Goal: Task Accomplishment & Management: Complete application form

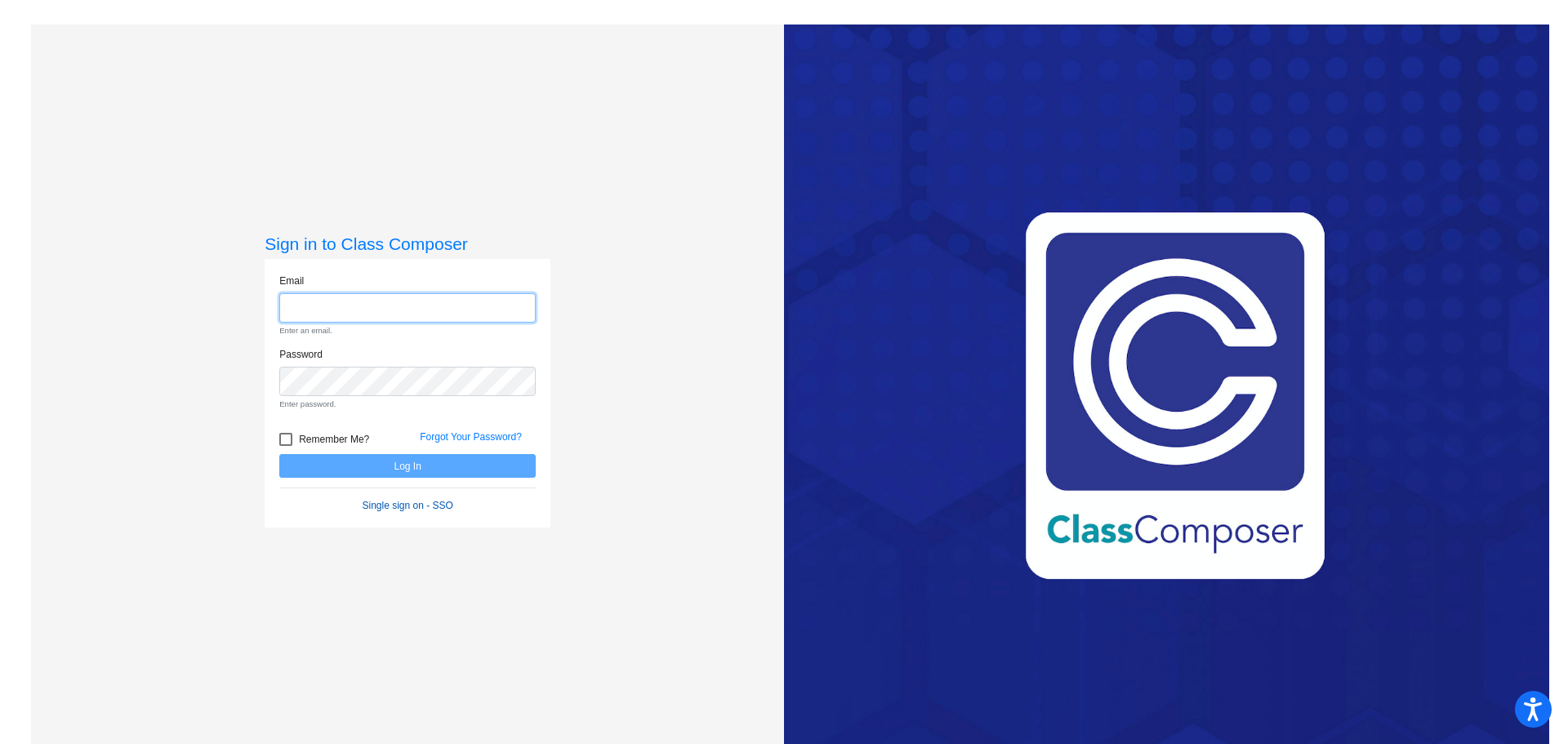
type input "[EMAIL_ADDRESS][DOMAIN_NAME]"
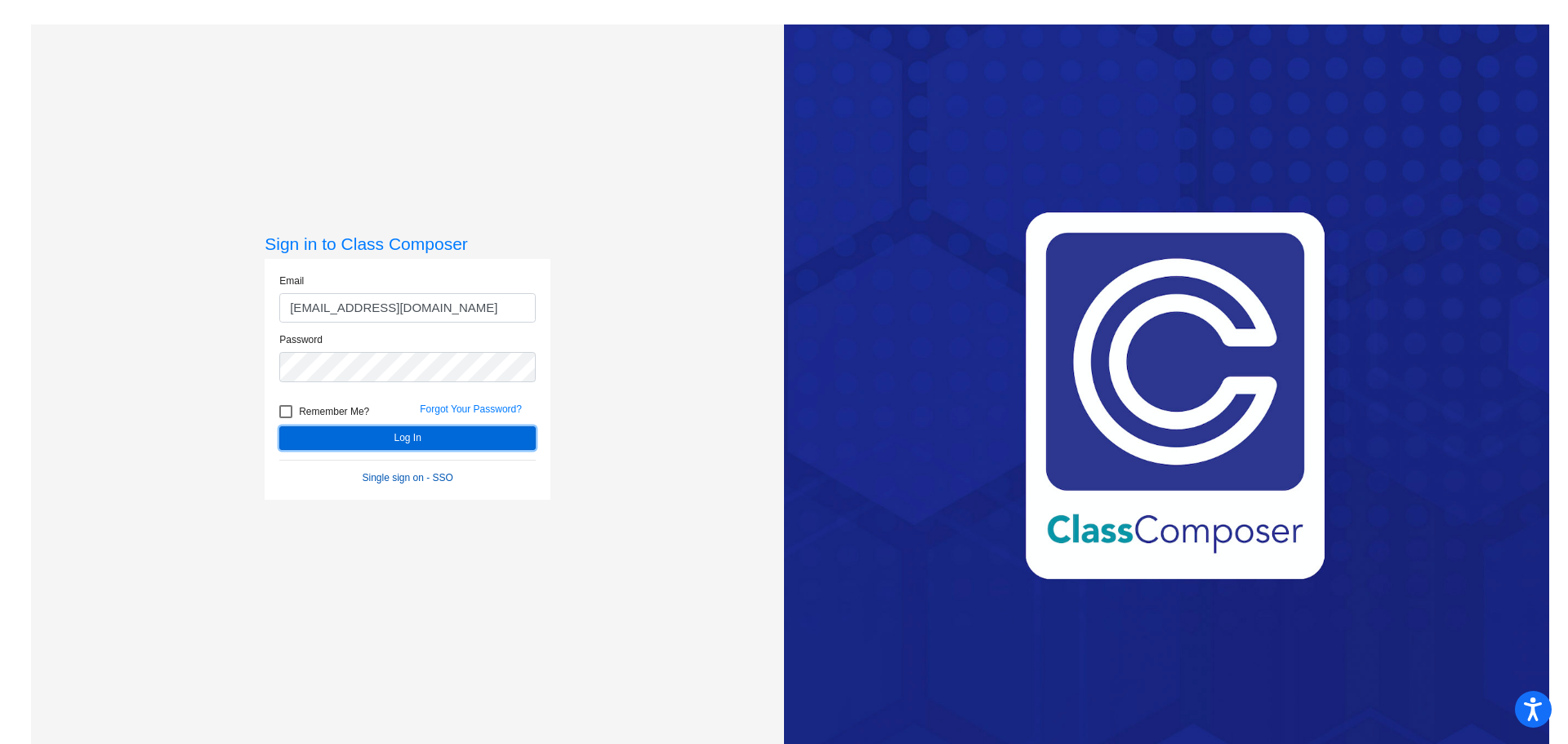
click at [405, 472] on form "Email [EMAIL_ADDRESS][DOMAIN_NAME] Password Remember Me? Forgot Your Password? …" at bounding box center [407, 379] width 256 height 211
click at [424, 438] on button "Log In" at bounding box center [407, 438] width 256 height 23
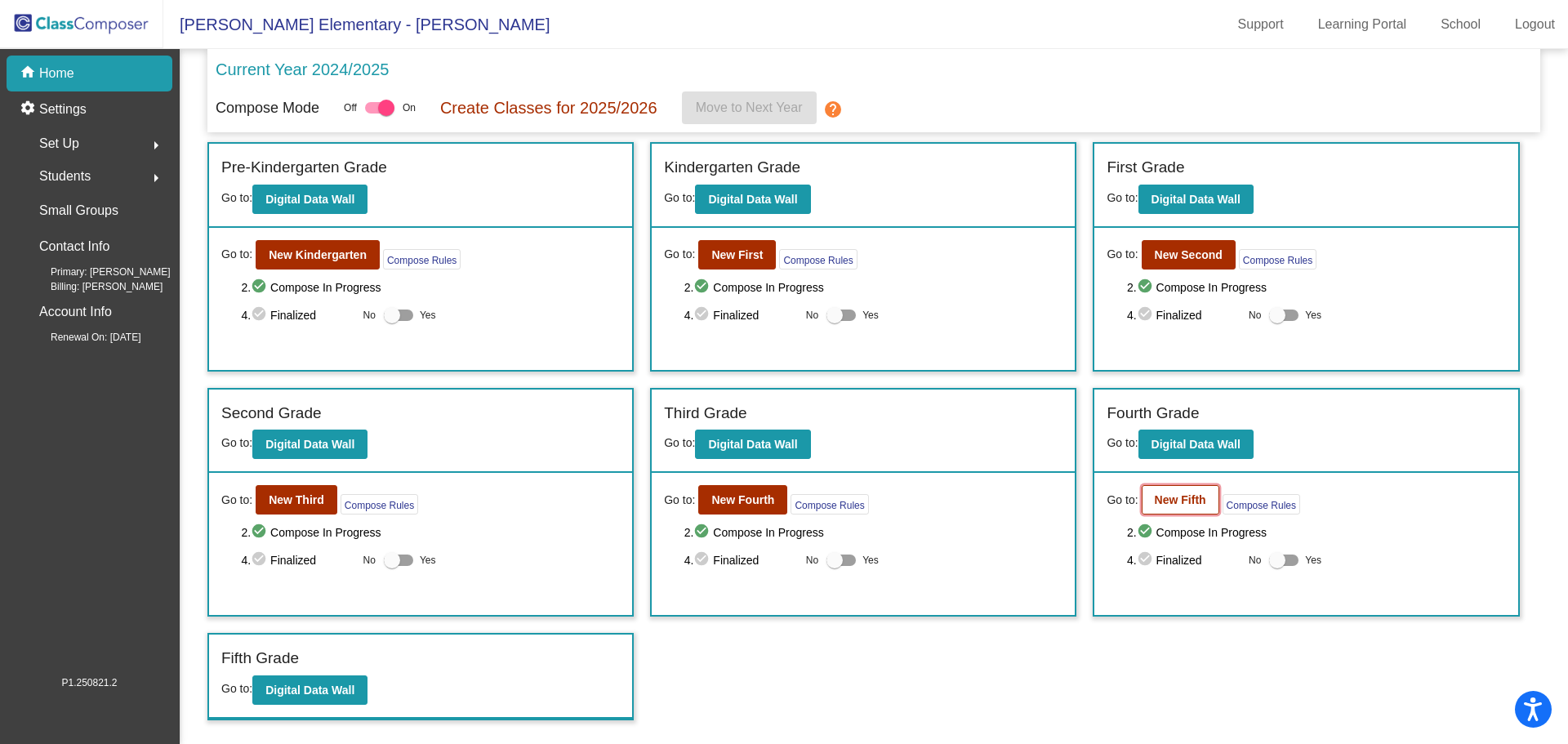
click at [1183, 502] on b "New Fifth" at bounding box center [1181, 499] width 52 height 13
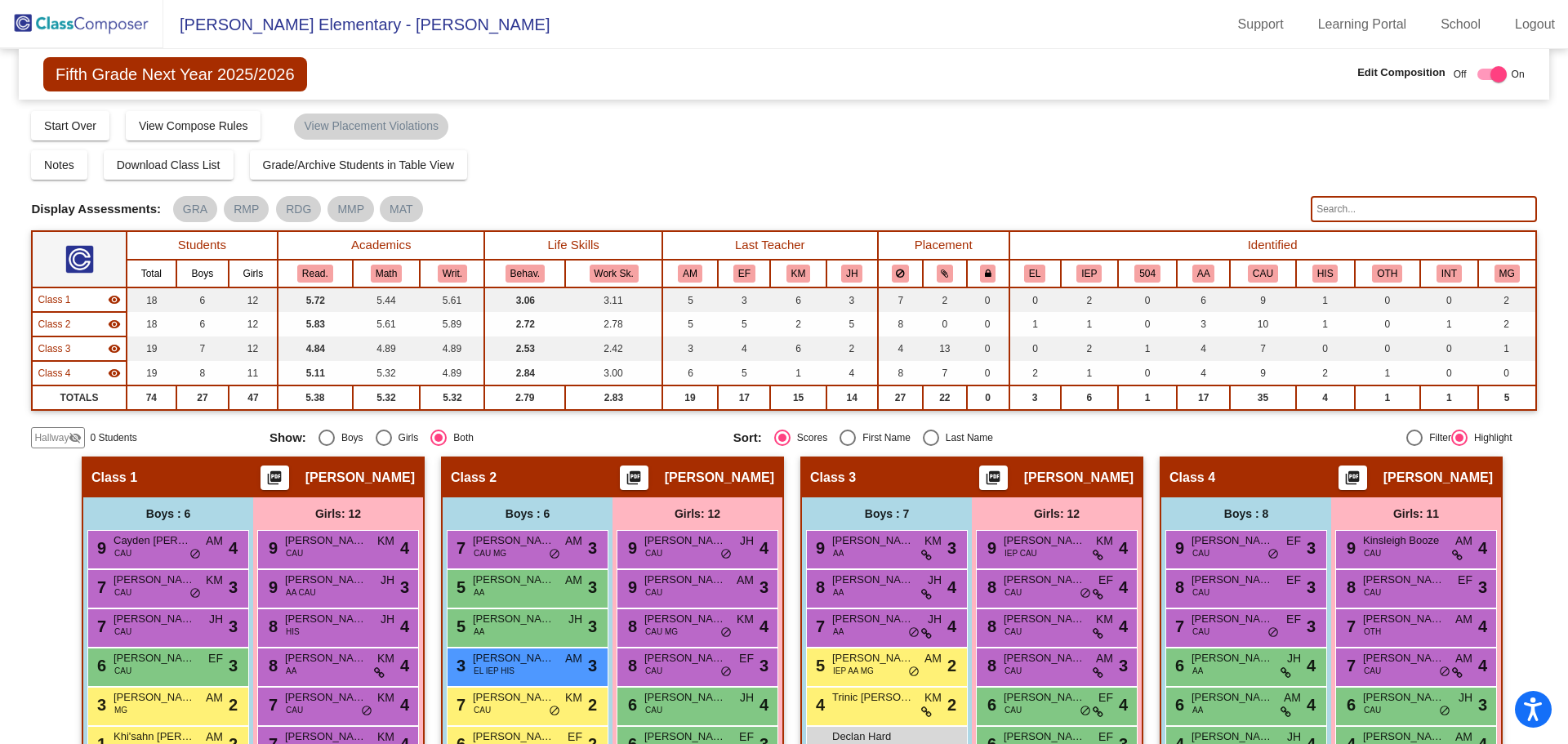
click at [41, 438] on span "Hallway" at bounding box center [52, 438] width 35 height 15
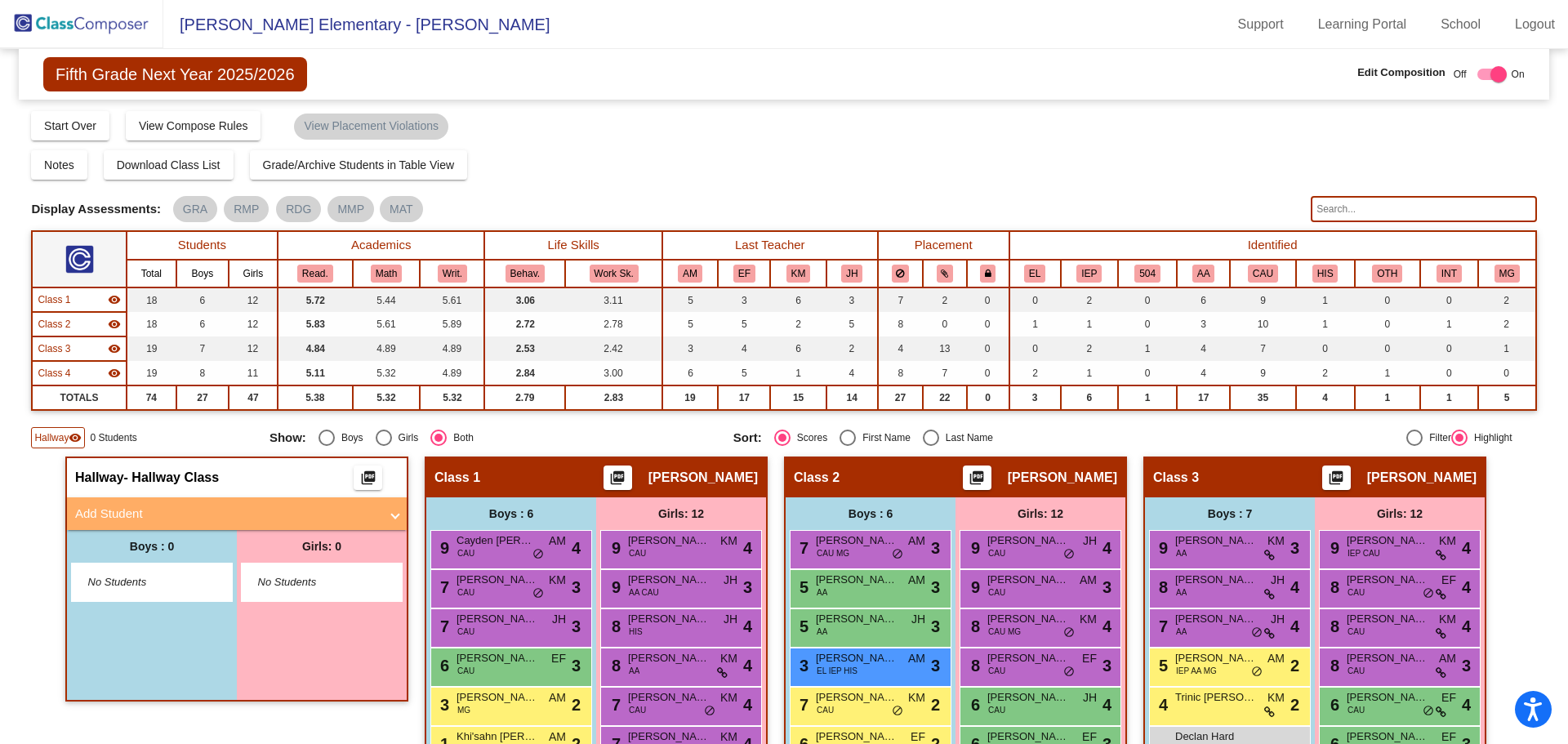
drag, startPoint x: 115, startPoint y: 511, endPoint x: 174, endPoint y: 491, distance: 62.3
click at [117, 511] on mat-panel-title "Add Student" at bounding box center [227, 514] width 304 height 19
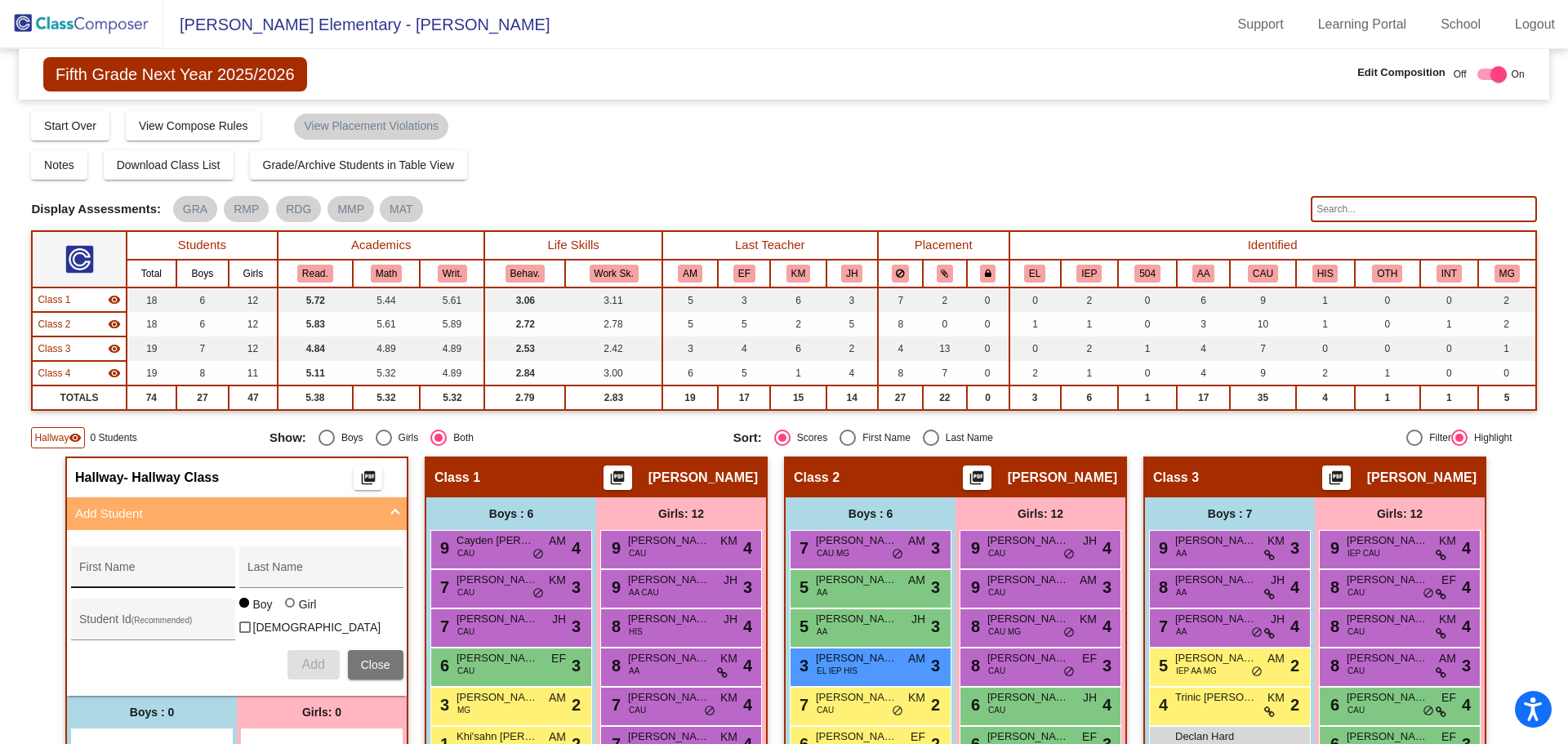
click at [105, 571] on input "First Name" at bounding box center [153, 573] width 147 height 13
type input "Braxxton"
type input "[PERSON_NAME]"
click at [305, 661] on span "Add" at bounding box center [312, 665] width 22 height 14
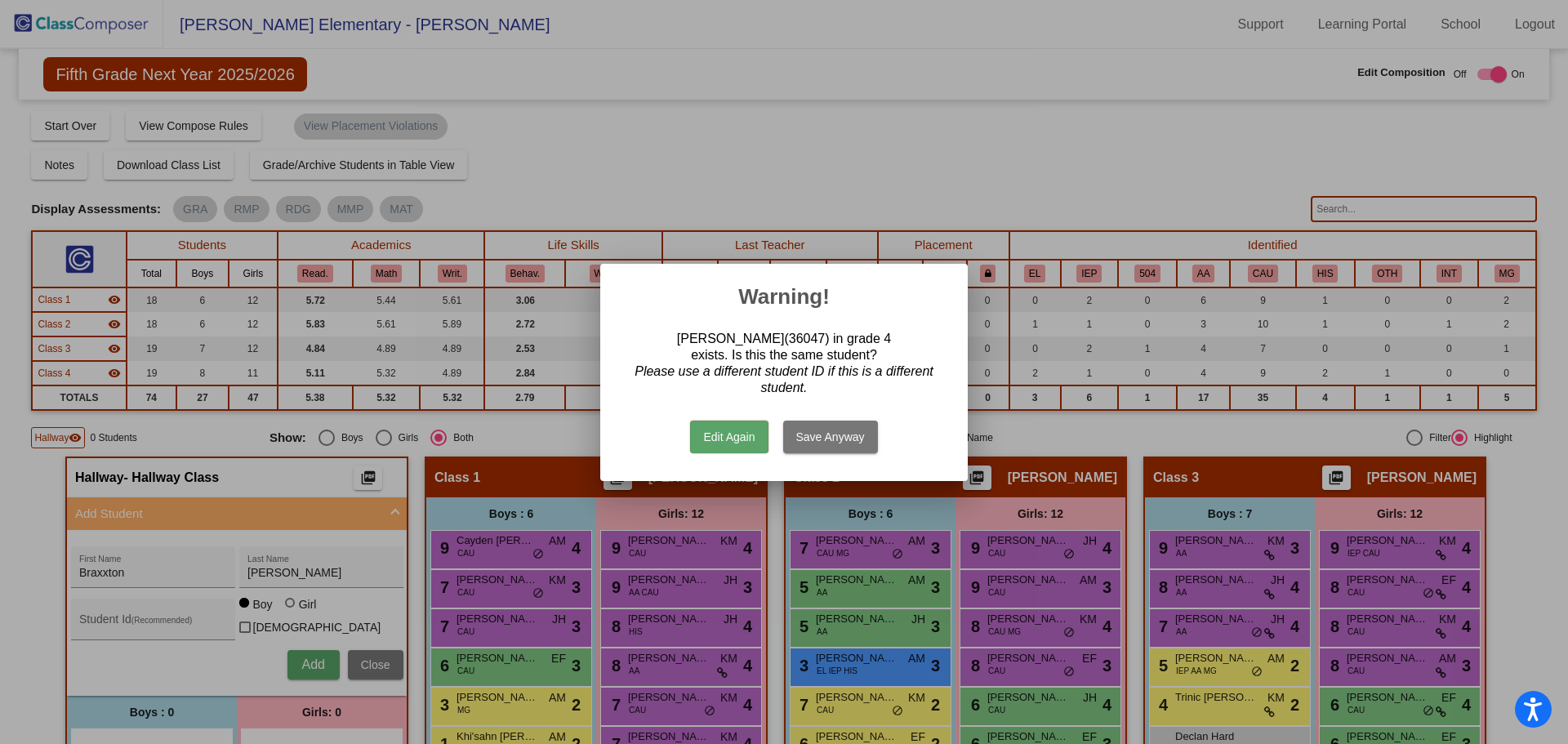
click at [823, 437] on button "Save Anyway" at bounding box center [830, 437] width 95 height 33
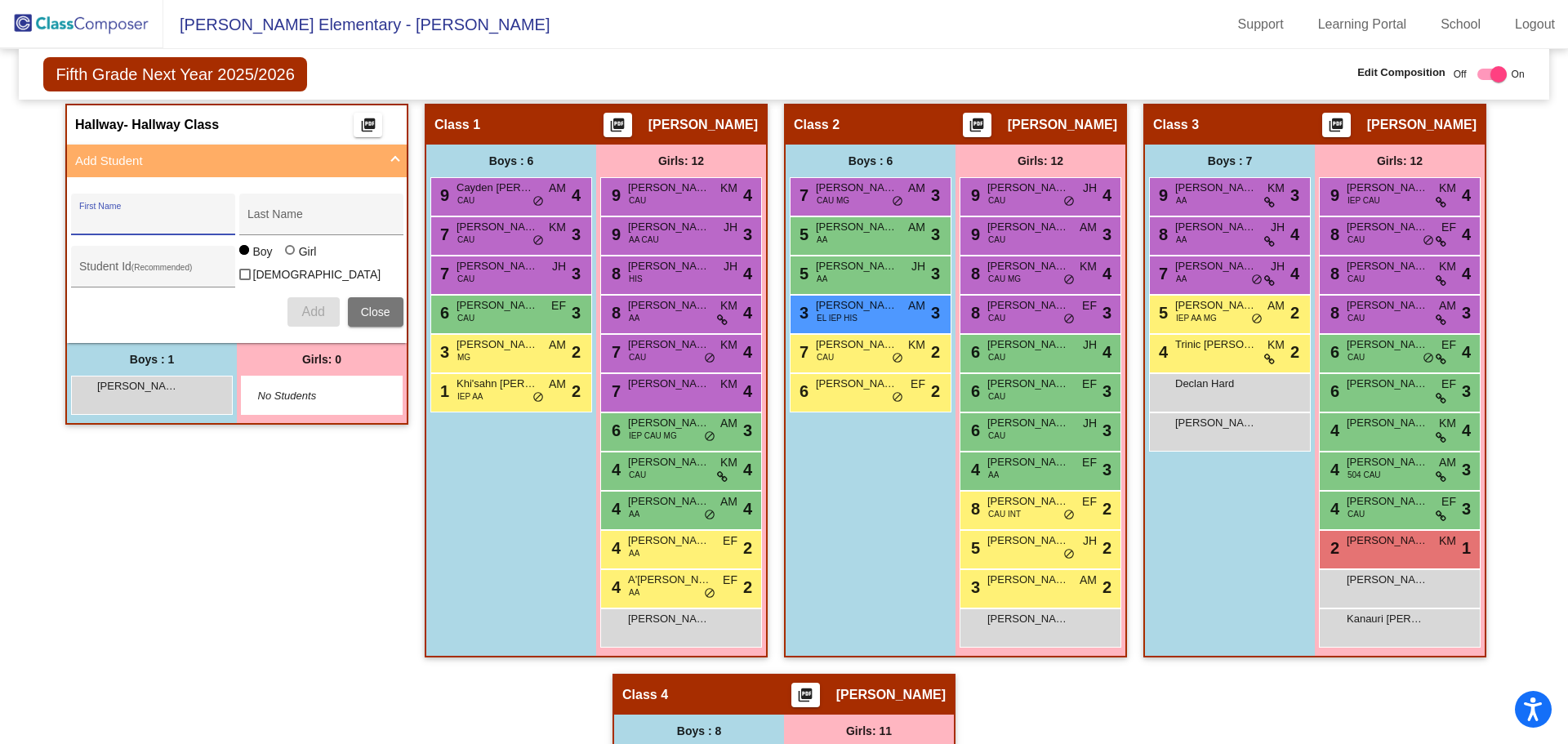
scroll to position [326, 0]
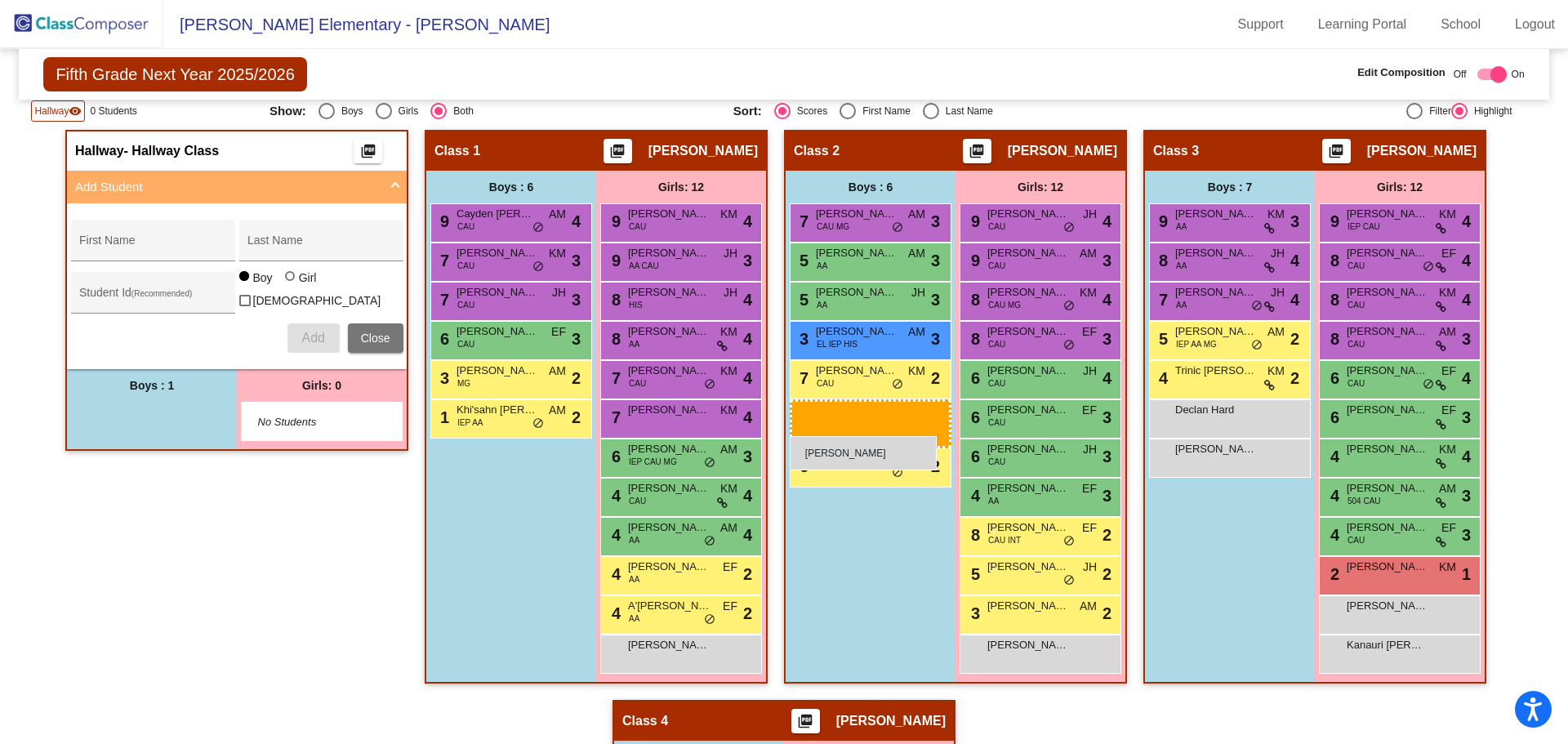
drag, startPoint x: 145, startPoint y: 417, endPoint x: 790, endPoint y: 436, distance: 645.3
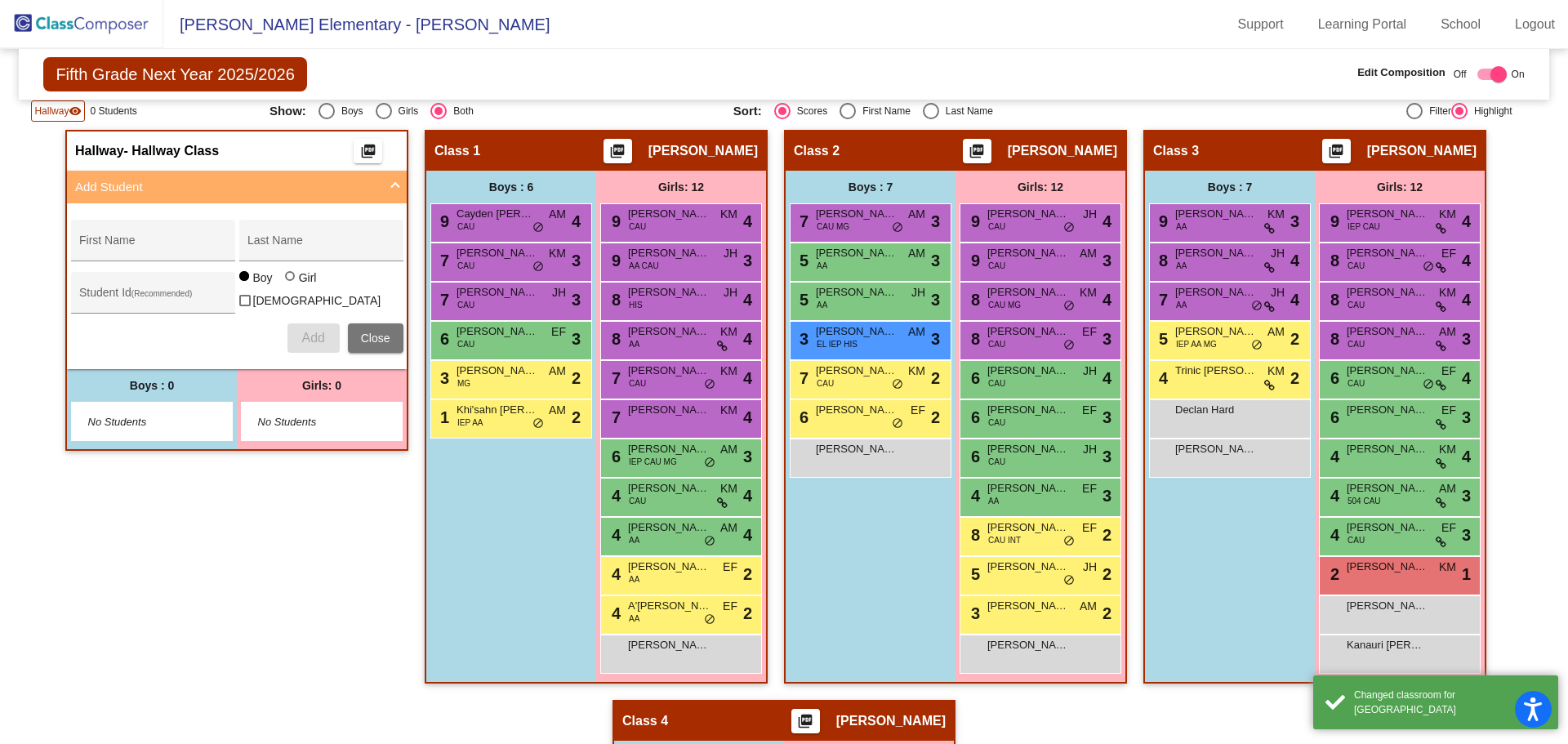
click at [227, 547] on div "Hallway - Hallway Class picture_as_pdf Add Student First Name Last Name Student…" at bounding box center [236, 414] width 343 height 570
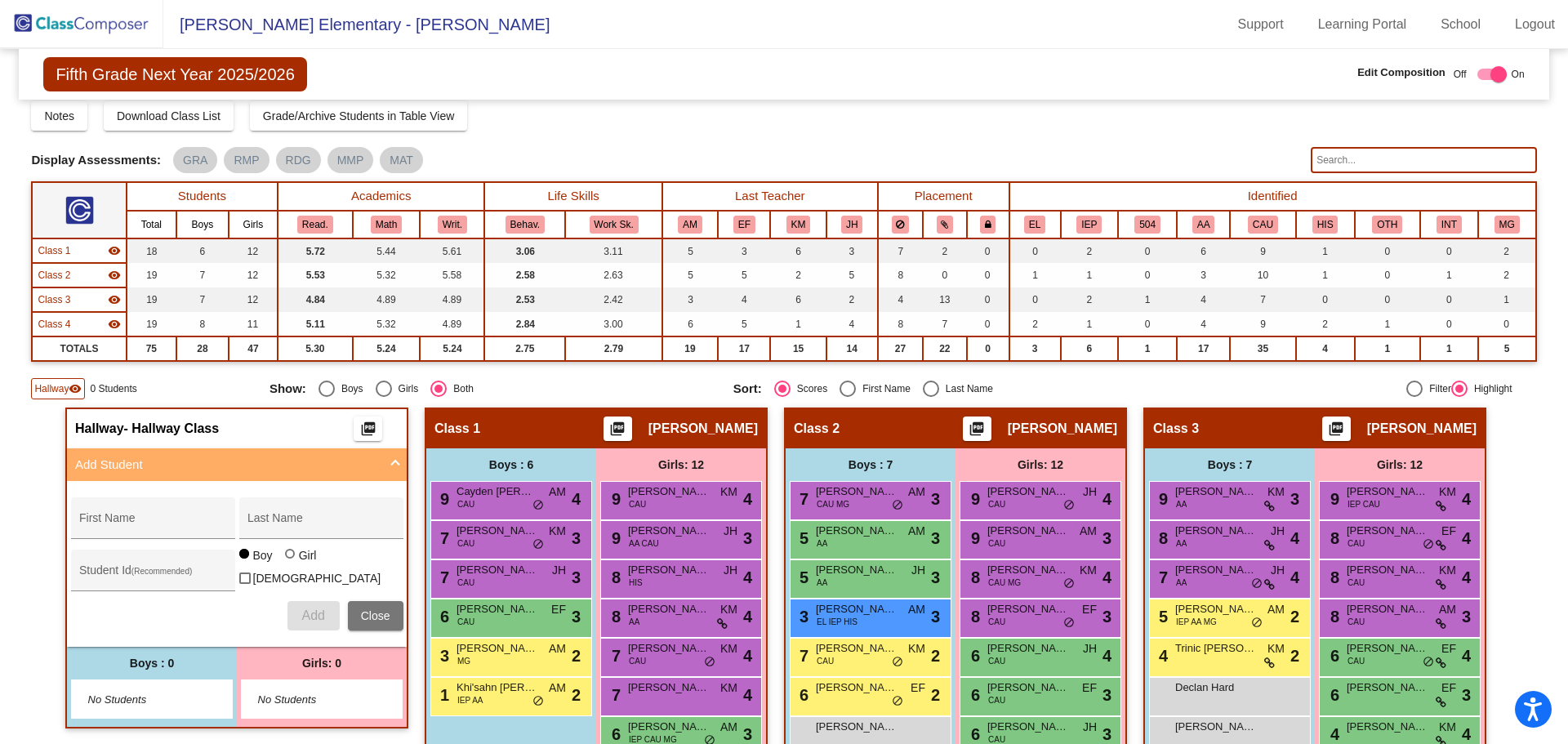
scroll to position [0, 0]
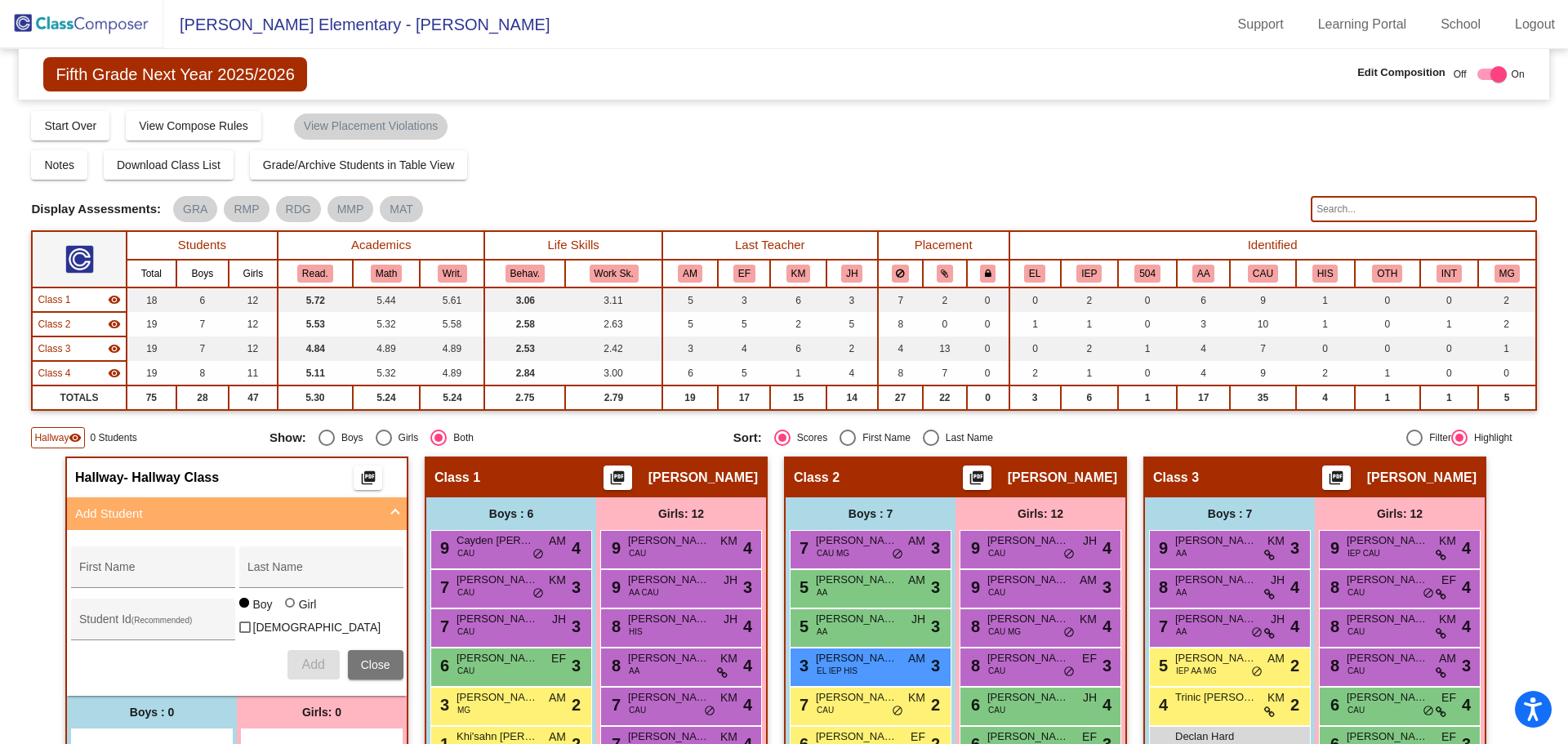
drag, startPoint x: 686, startPoint y: 161, endPoint x: 627, endPoint y: 143, distance: 61.7
click at [682, 159] on div "Notes Download Class List Import Students Grade/Archive Students in Table View …" at bounding box center [784, 165] width 1505 height 29
